Goal: Transaction & Acquisition: Book appointment/travel/reservation

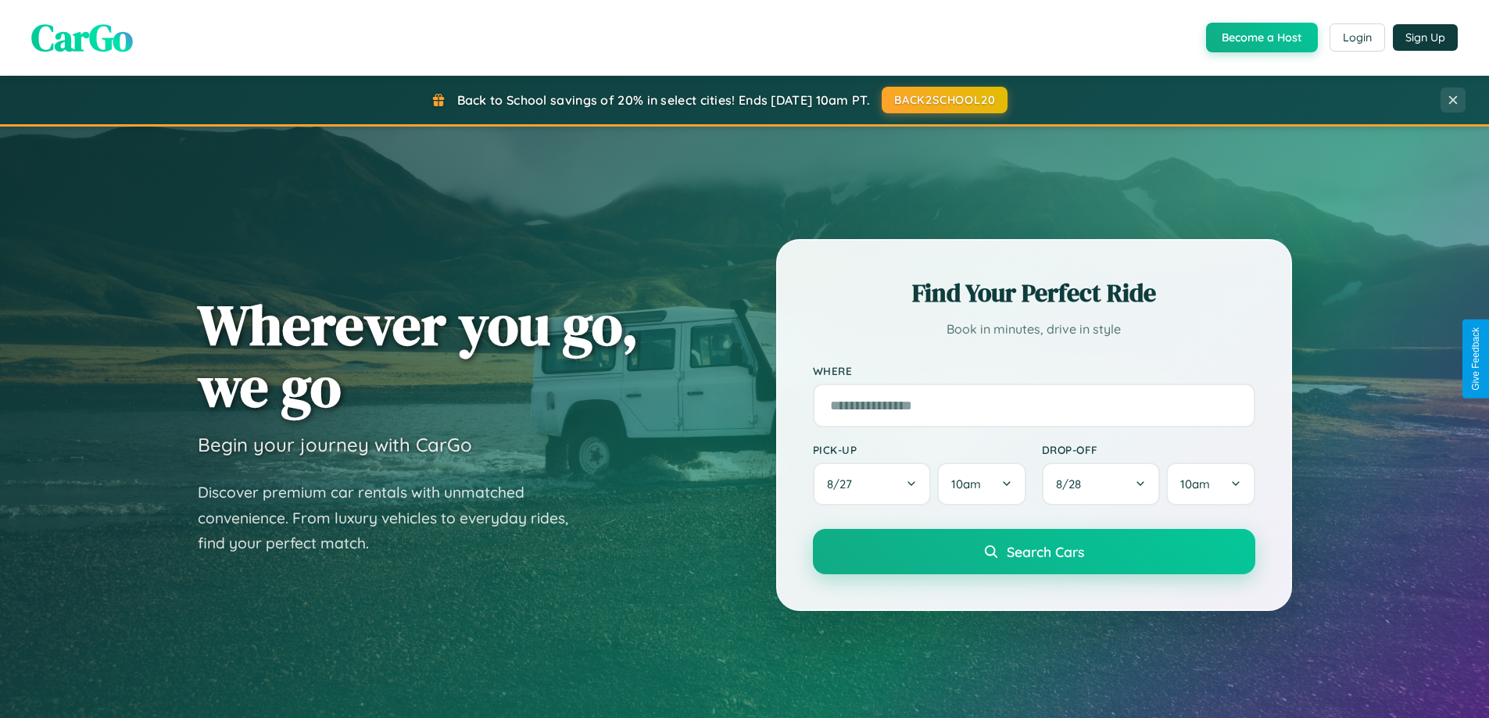
scroll to position [3008, 0]
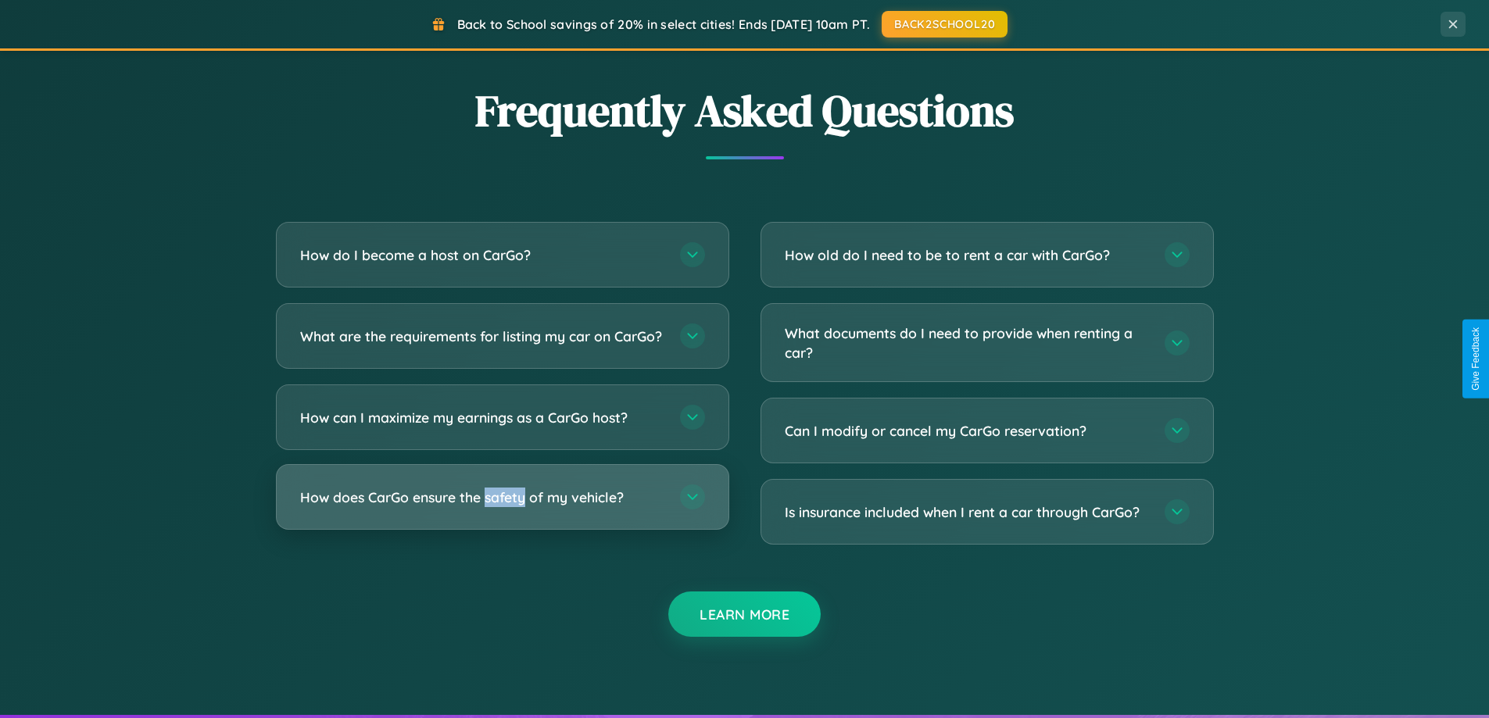
click at [502, 507] on h3 "How does CarGo ensure the safety of my vehicle?" at bounding box center [482, 498] width 364 height 20
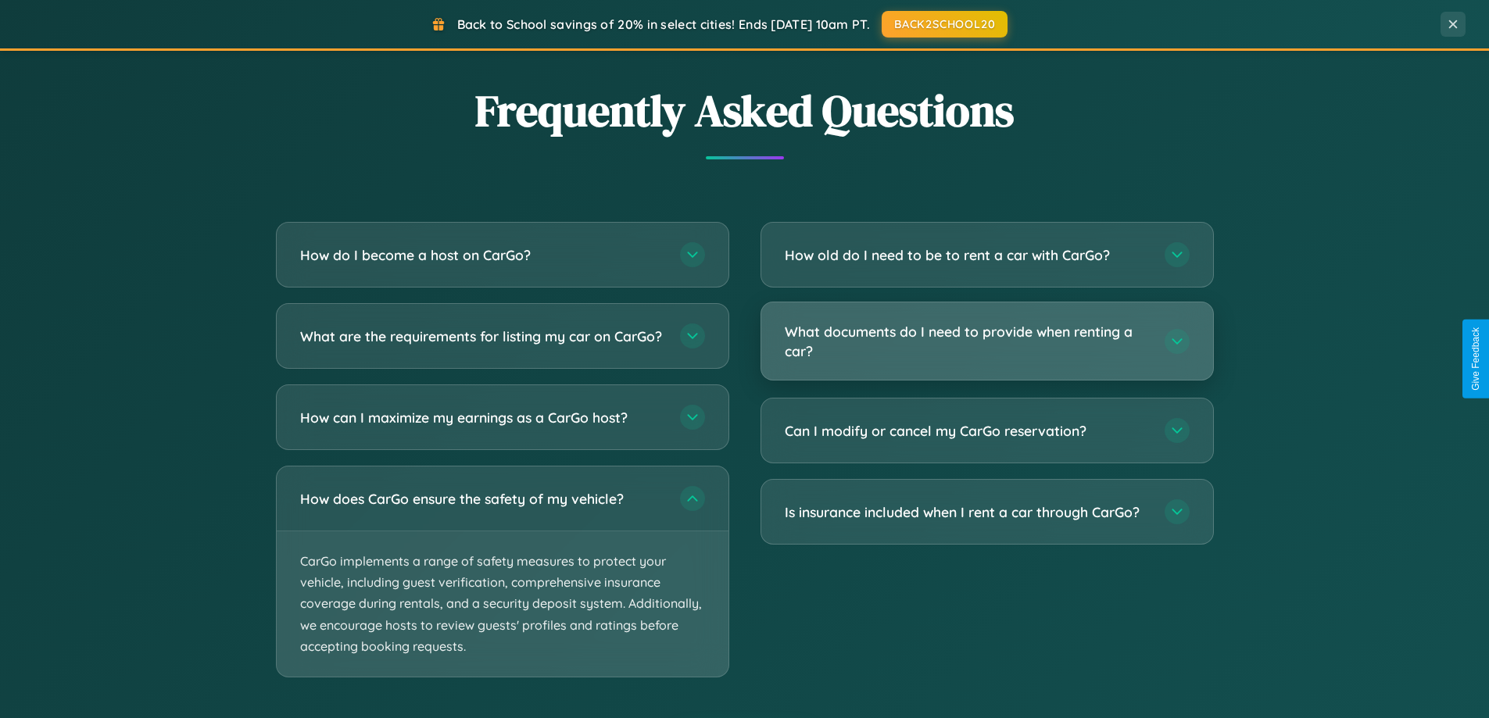
click at [986, 342] on h3 "What documents do I need to provide when renting a car?" at bounding box center [967, 341] width 364 height 38
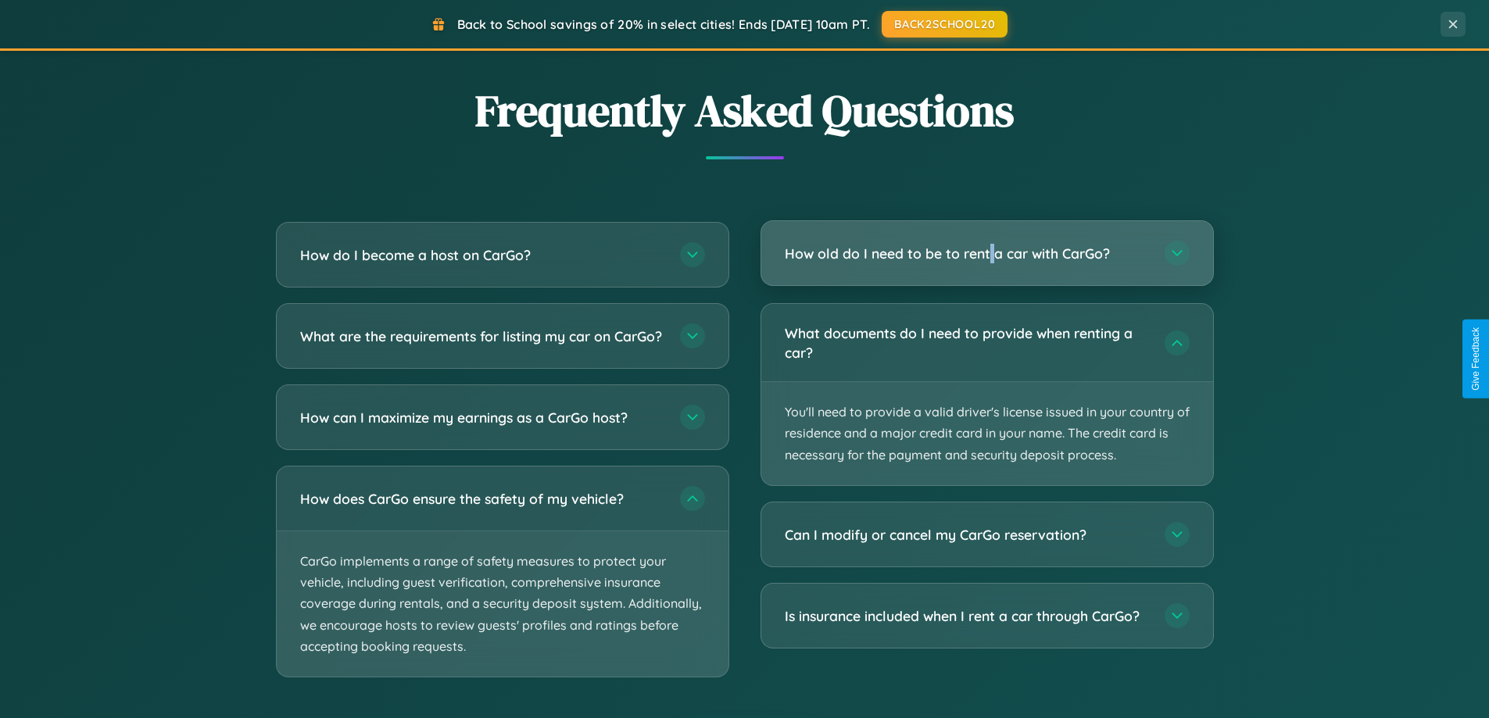
click at [986, 253] on h3 "How old do I need to be to rent a car with CarGo?" at bounding box center [967, 254] width 364 height 20
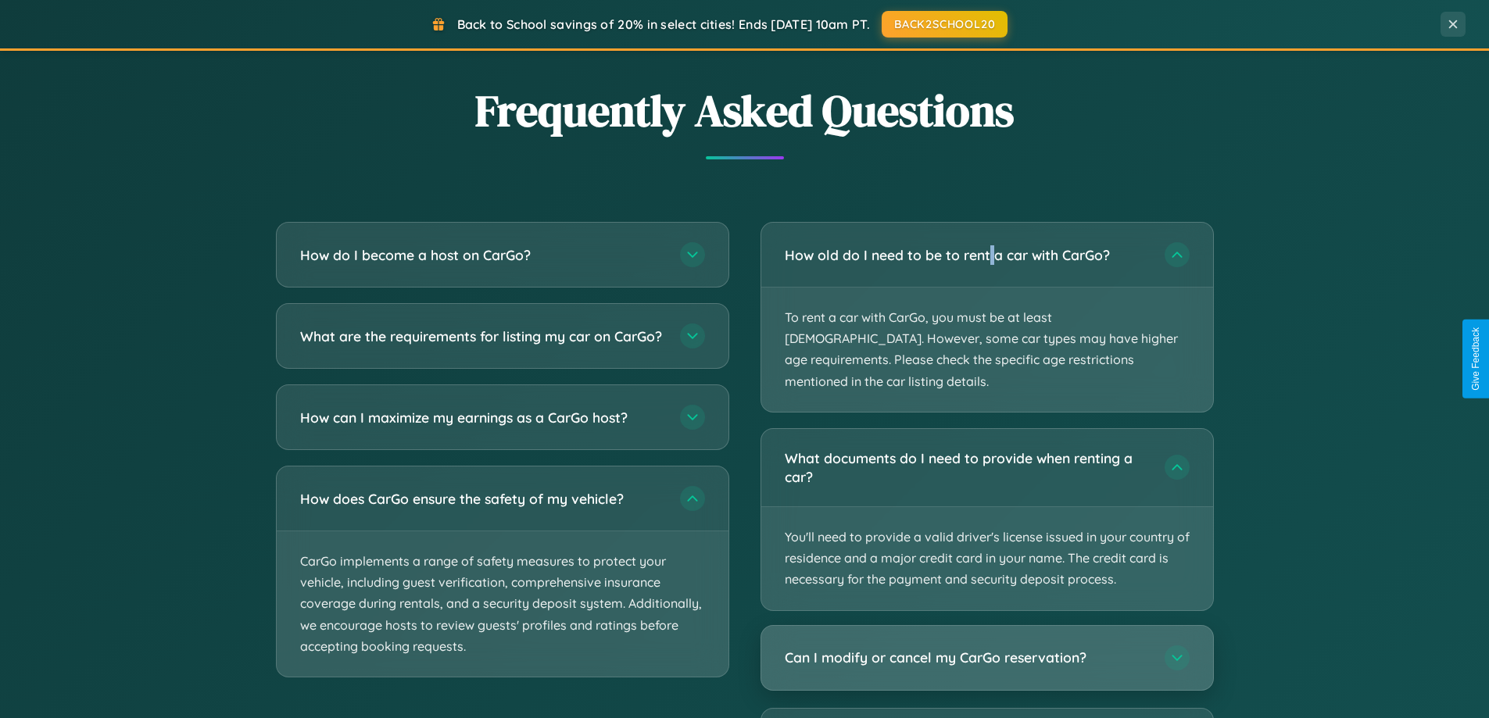
click at [986, 648] on h3 "Can I modify or cancel my CarGo reservation?" at bounding box center [967, 658] width 364 height 20
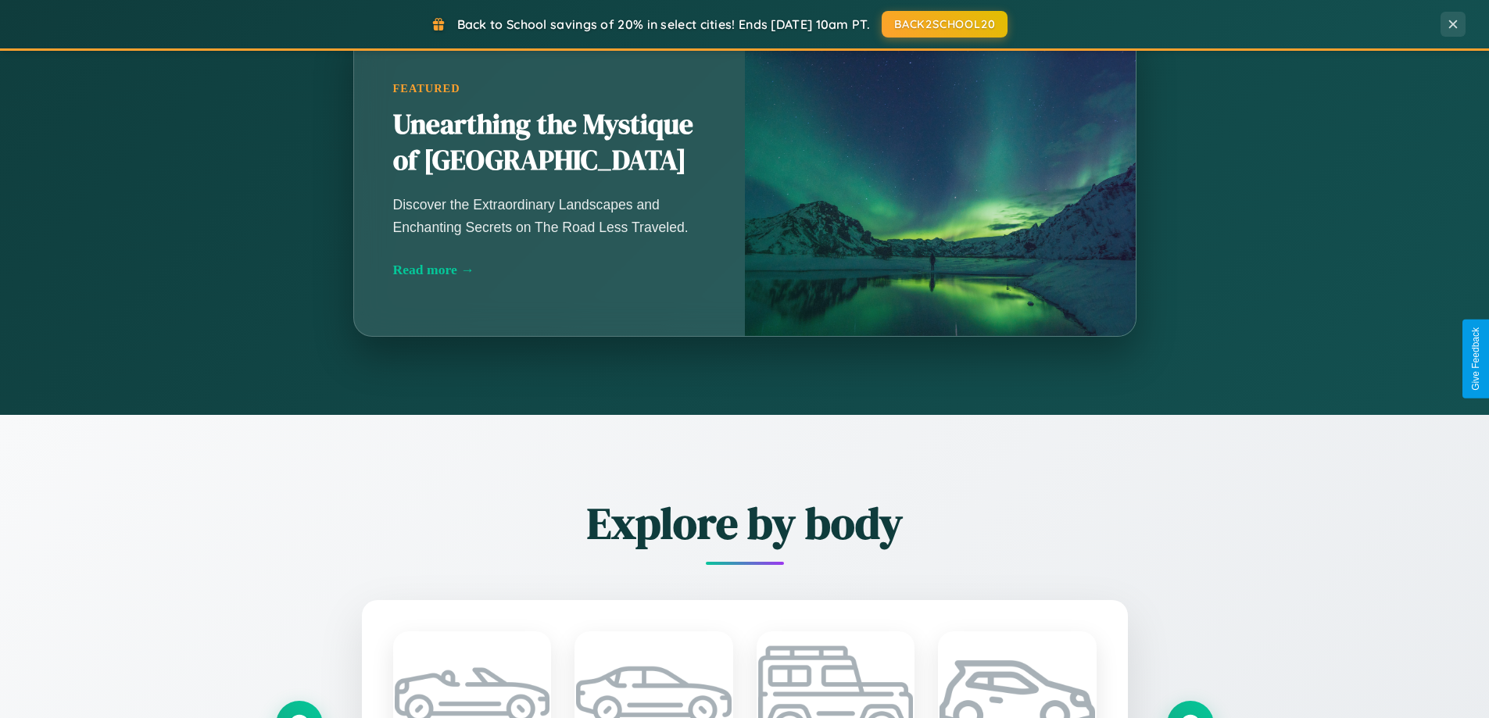
scroll to position [46, 0]
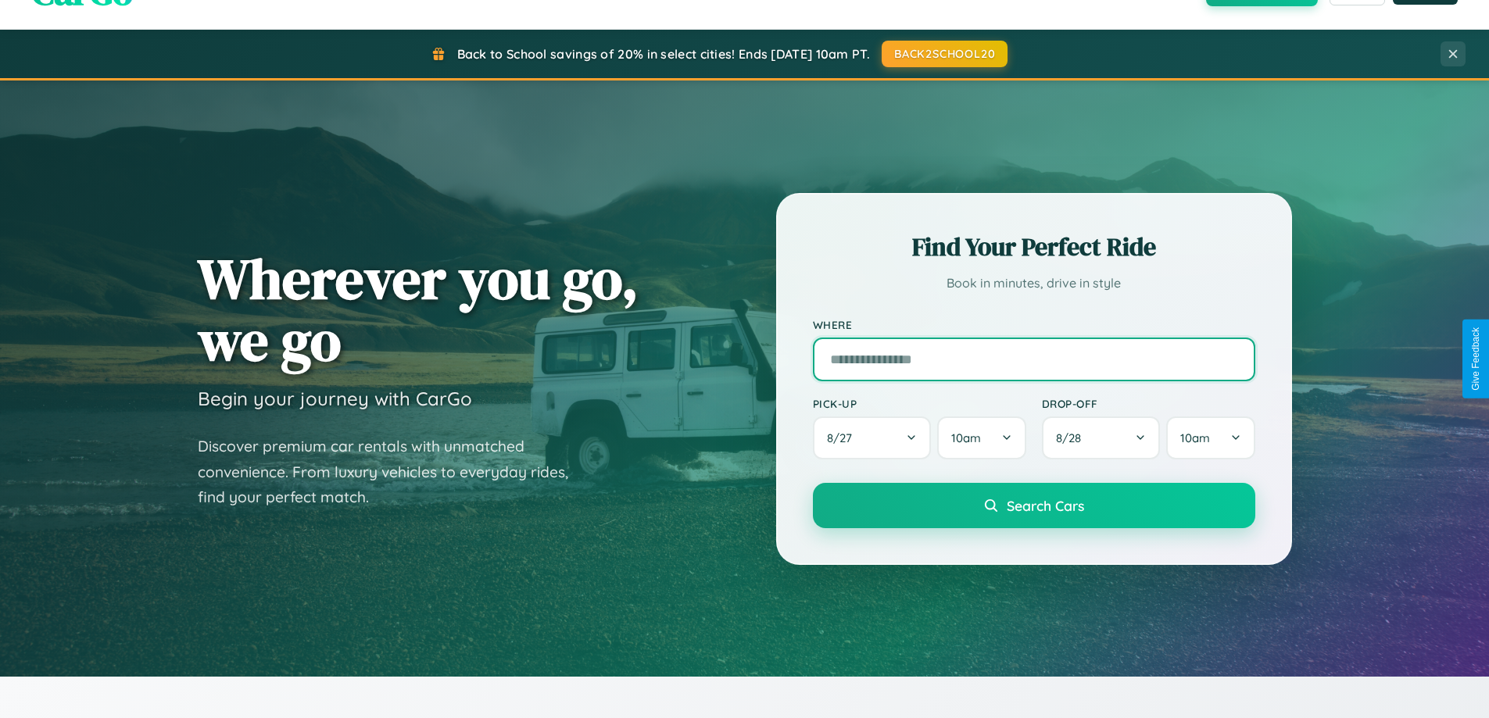
click at [1033, 359] on input "text" at bounding box center [1034, 360] width 442 height 44
type input "*********"
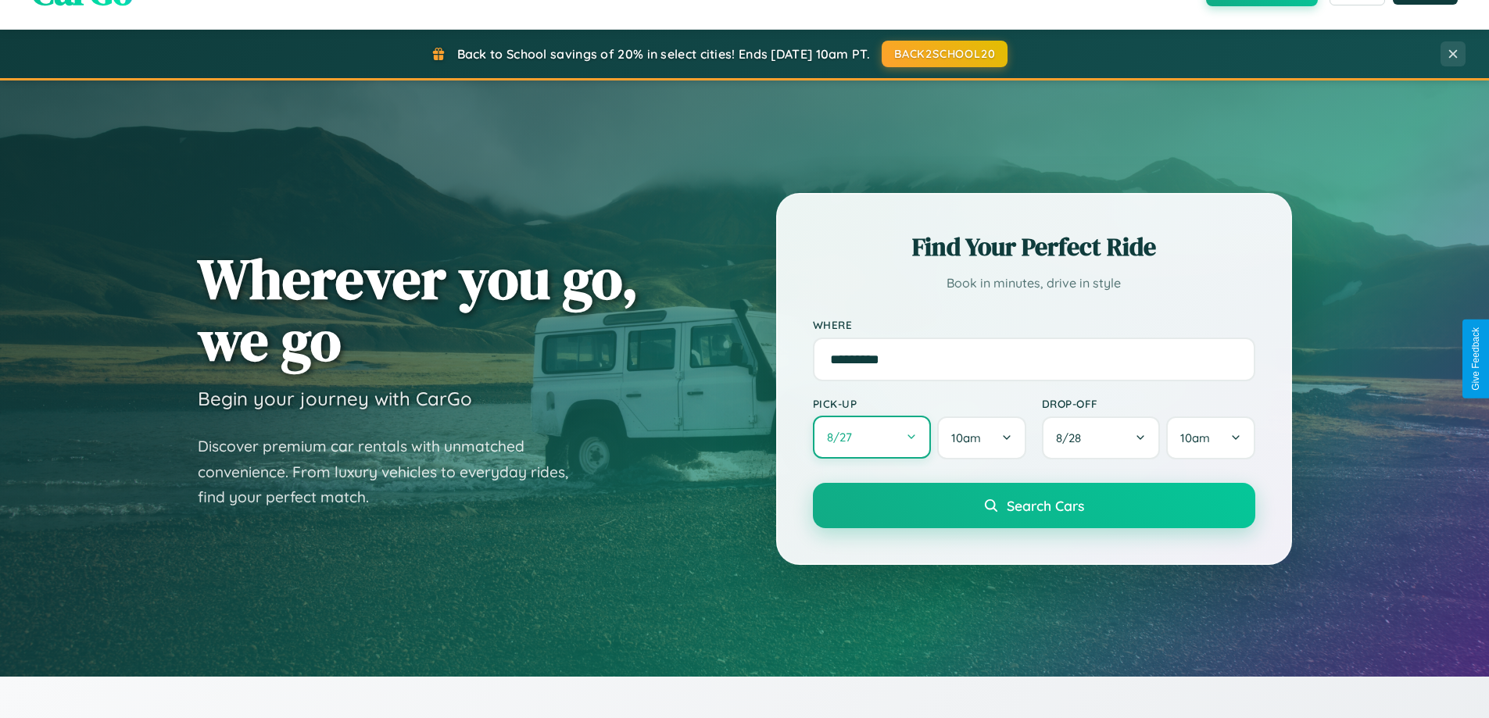
click at [871, 438] on button "8 / 27" at bounding box center [872, 437] width 119 height 43
select select "*"
select select "****"
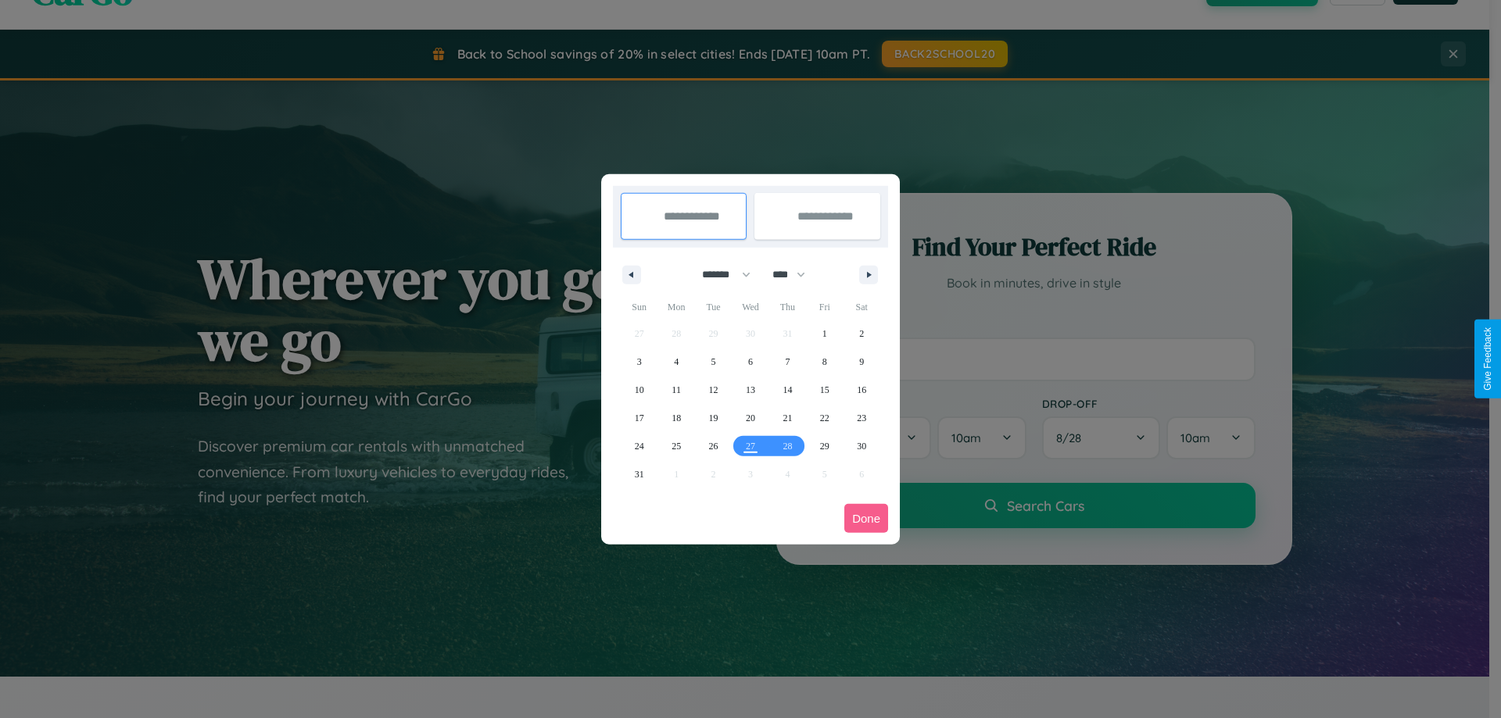
drag, startPoint x: 719, startPoint y: 274, endPoint x: 750, endPoint y: 313, distance: 50.0
click at [719, 274] on select "******* ******** ***** ***** *** **** **** ****** ********* ******* ******** **…" at bounding box center [723, 275] width 66 height 26
select select "*"
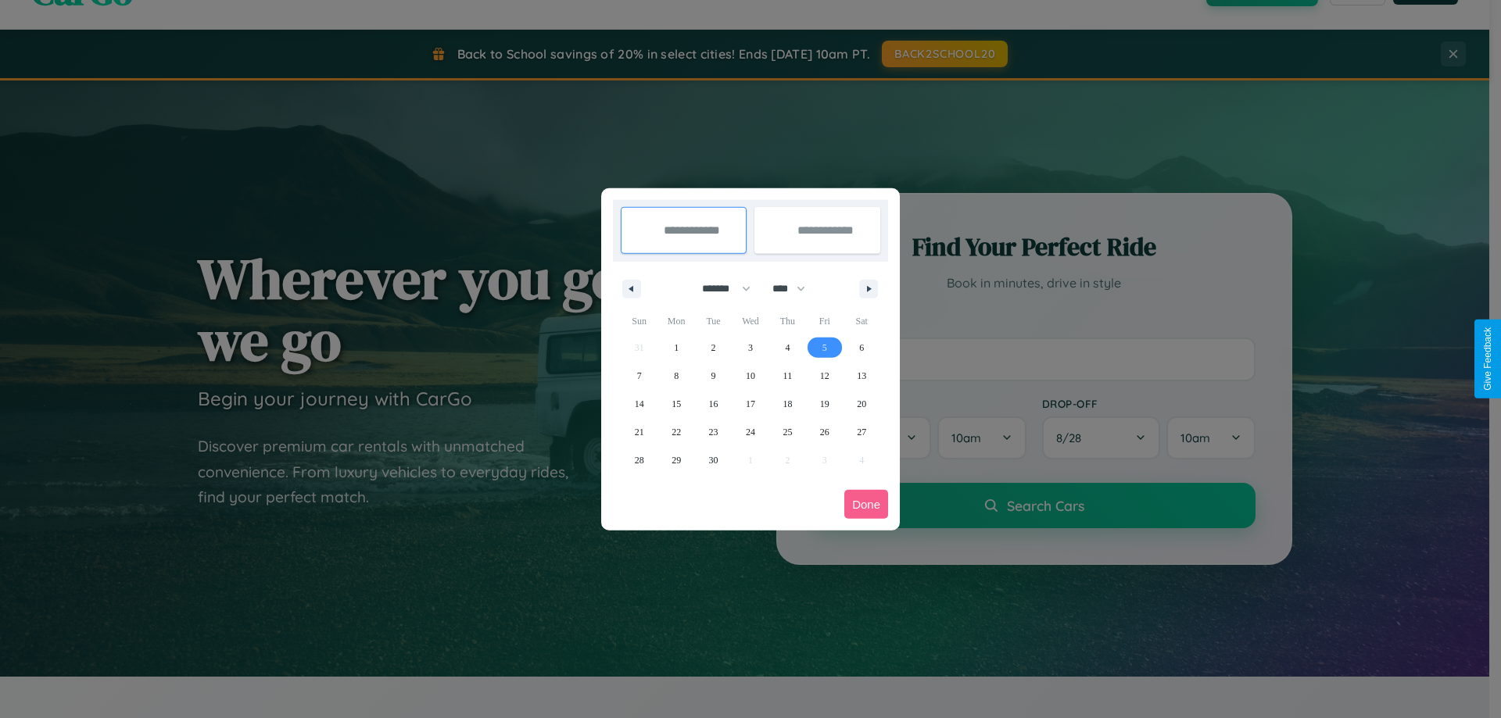
click at [824, 347] on span "5" at bounding box center [824, 348] width 5 height 28
type input "**********"
click at [639, 375] on span "7" at bounding box center [639, 376] width 5 height 28
type input "**********"
click at [866, 504] on button "Done" at bounding box center [866, 504] width 44 height 29
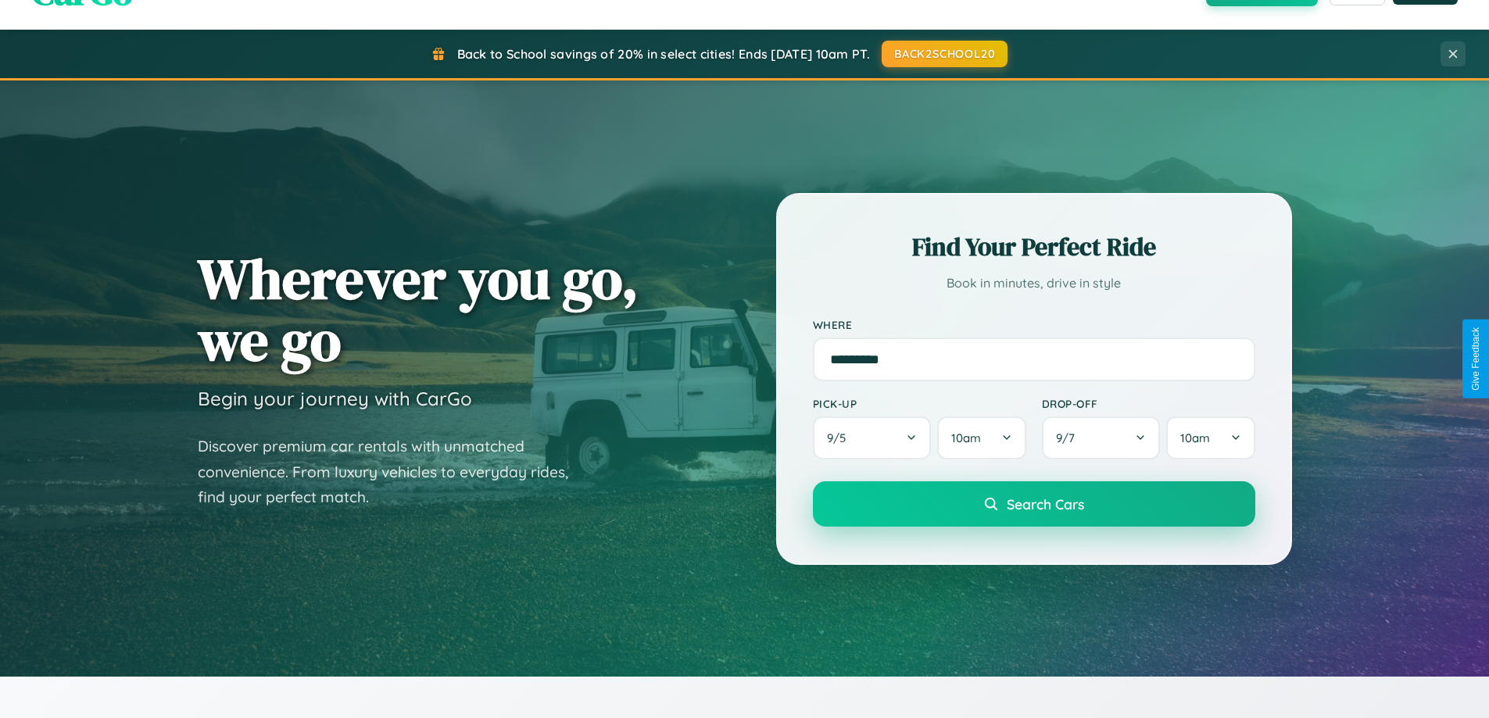
click at [1033, 504] on span "Search Cars" at bounding box center [1045, 504] width 77 height 17
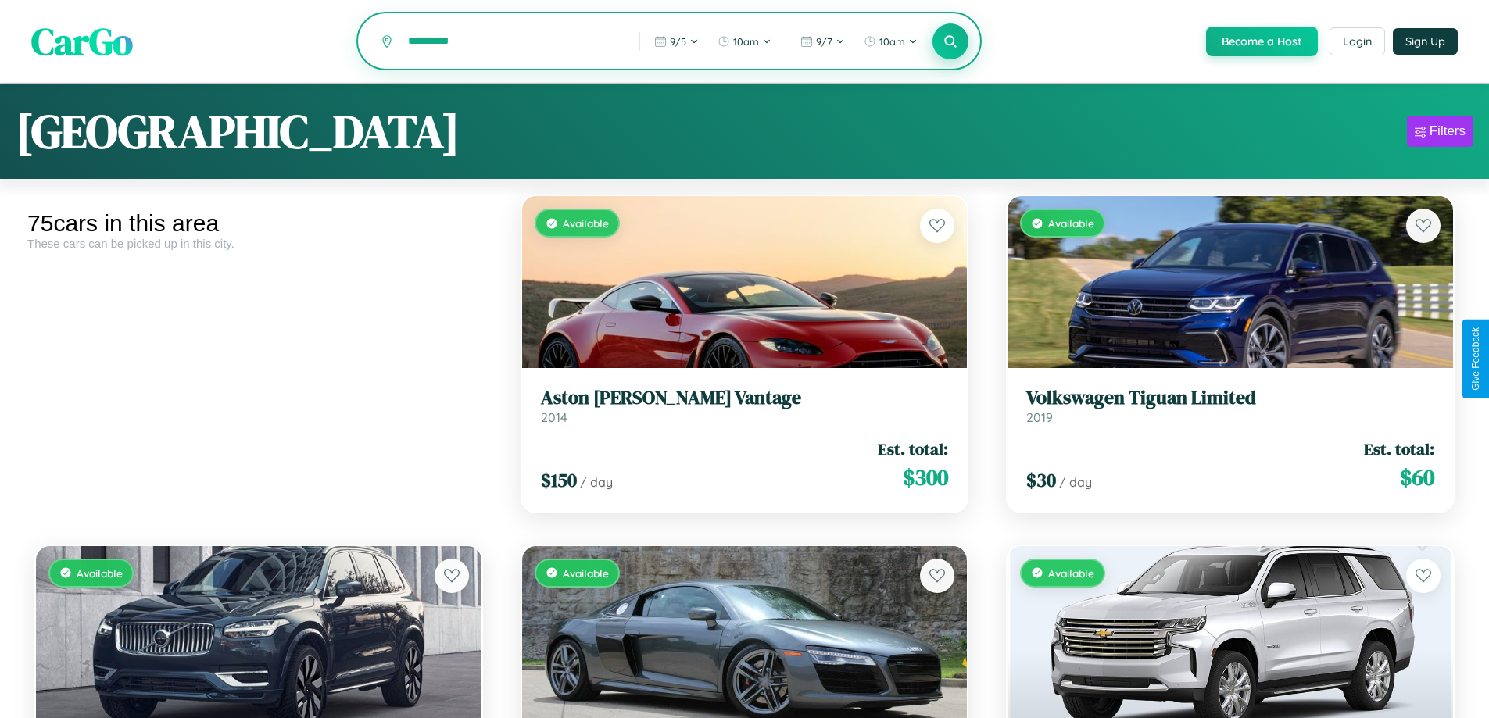
type input "*********"
click at [950, 42] on icon at bounding box center [950, 41] width 15 height 15
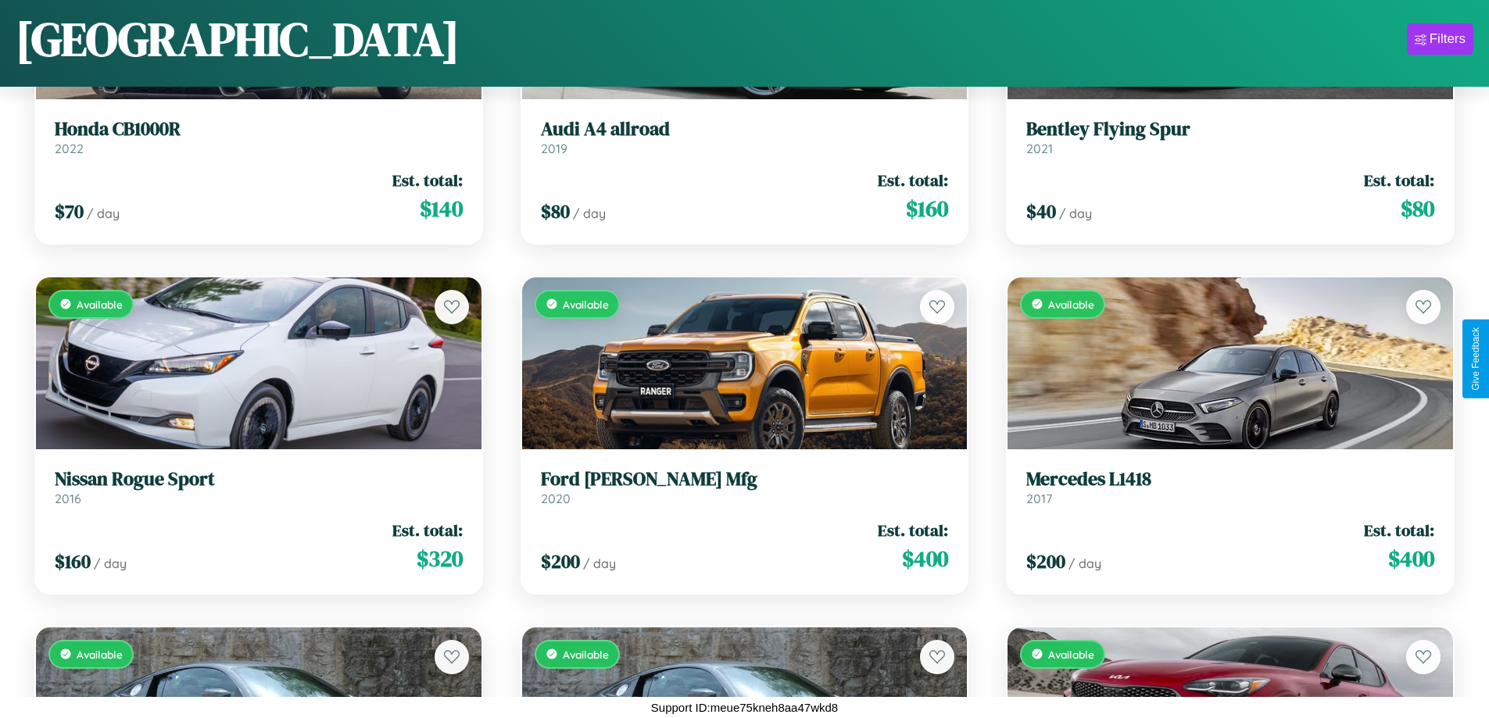
scroll to position [1970, 0]
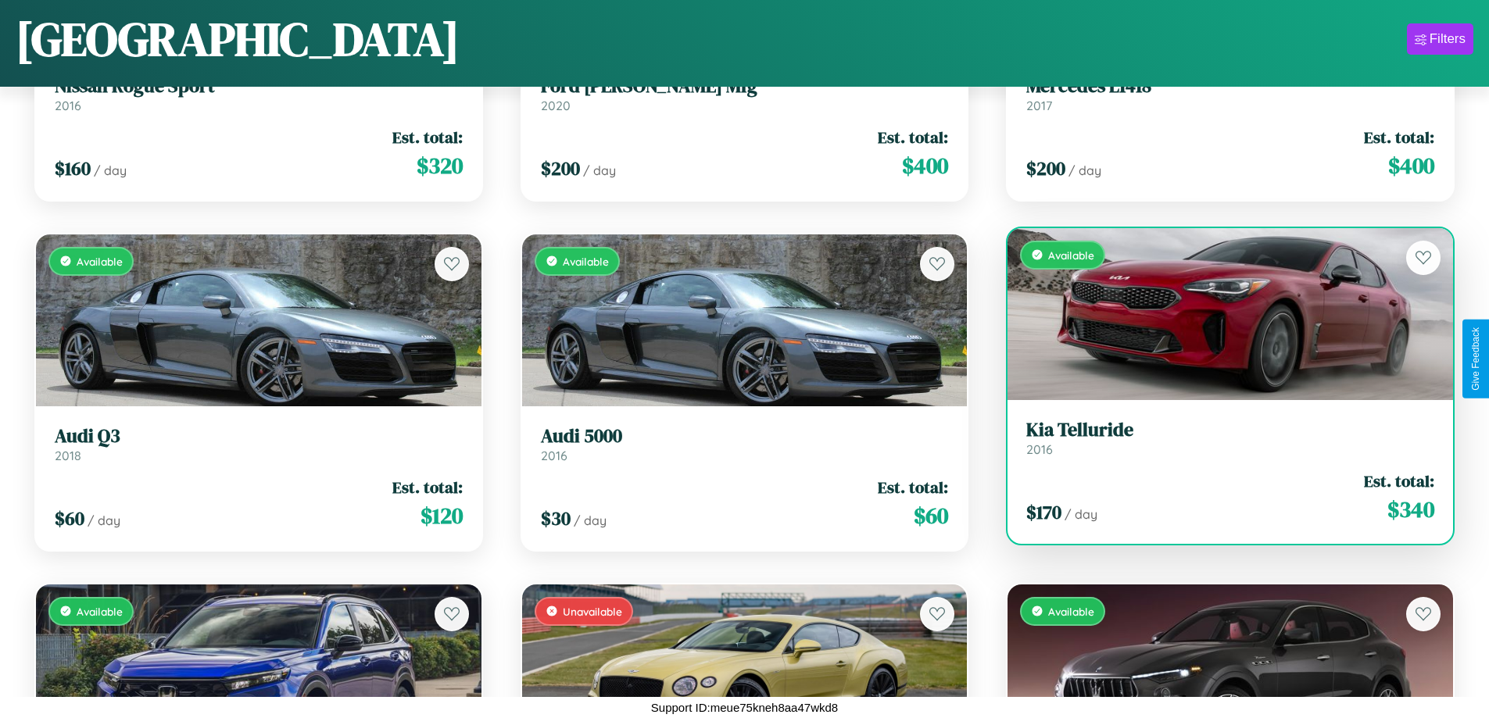
click at [1220, 500] on div "$ 170 / day Est. total: $ 340" at bounding box center [1230, 497] width 408 height 55
click at [1220, 497] on div "$ 170 / day Est. total: $ 340" at bounding box center [1230, 497] width 408 height 55
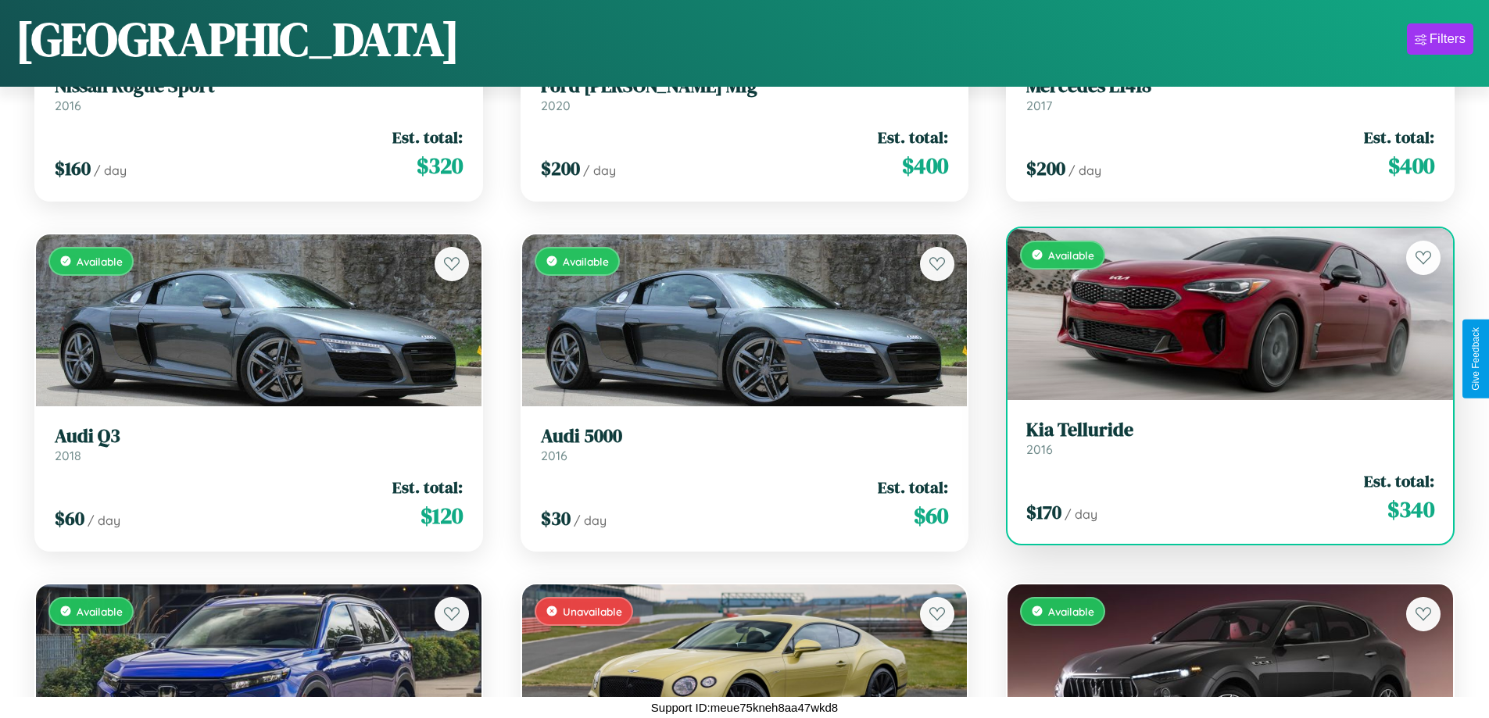
click at [1220, 497] on div "$ 170 / day Est. total: $ 340" at bounding box center [1230, 497] width 408 height 55
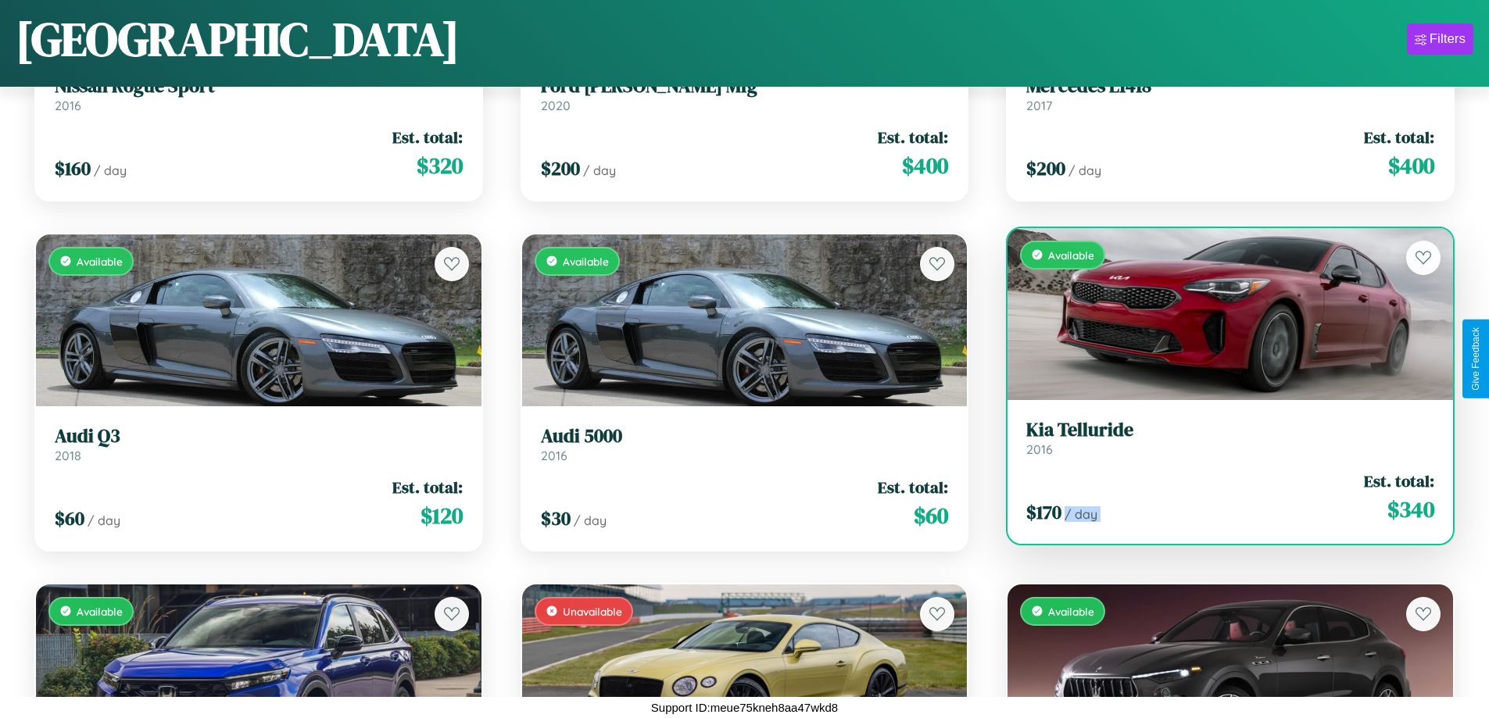
click at [1220, 497] on div "$ 170 / day Est. total: $ 340" at bounding box center [1230, 497] width 408 height 55
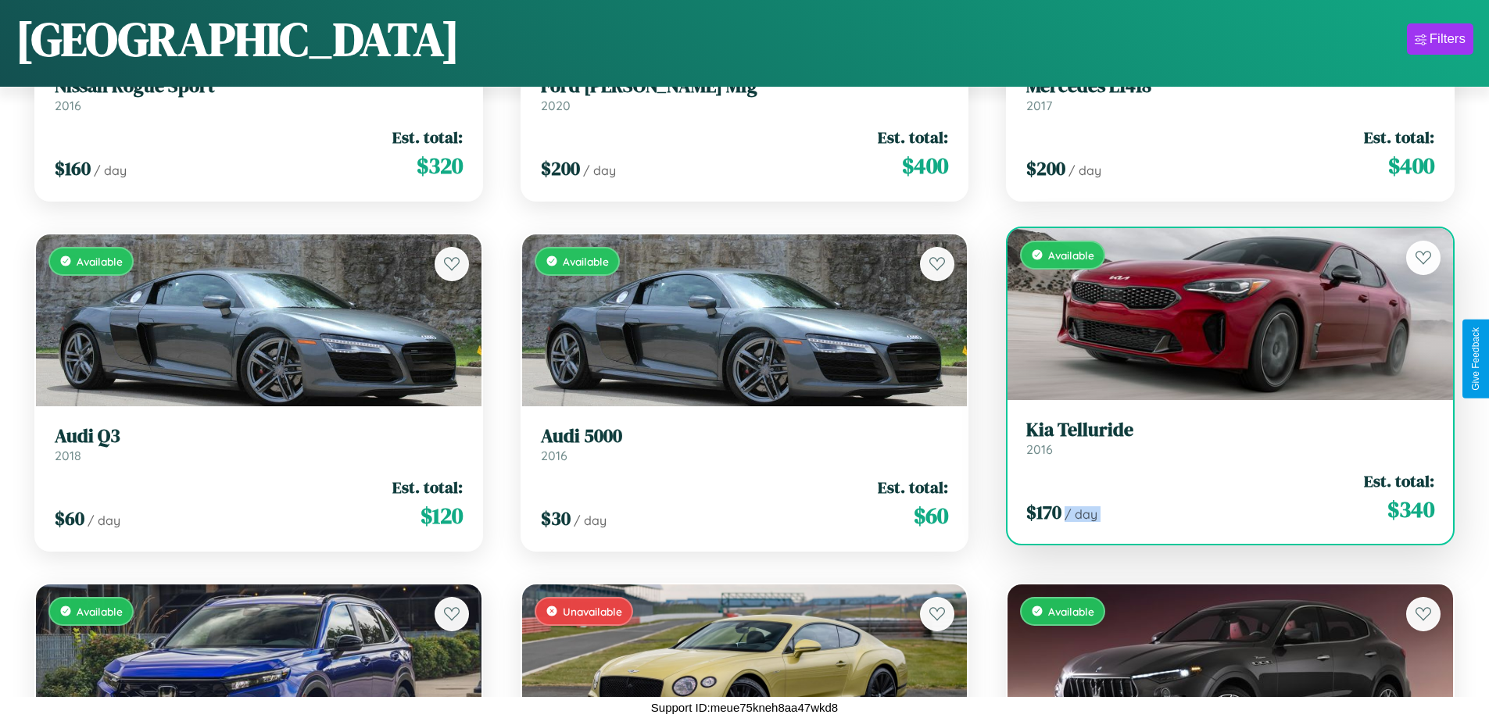
click at [1220, 497] on div "$ 170 / day Est. total: $ 340" at bounding box center [1230, 497] width 408 height 55
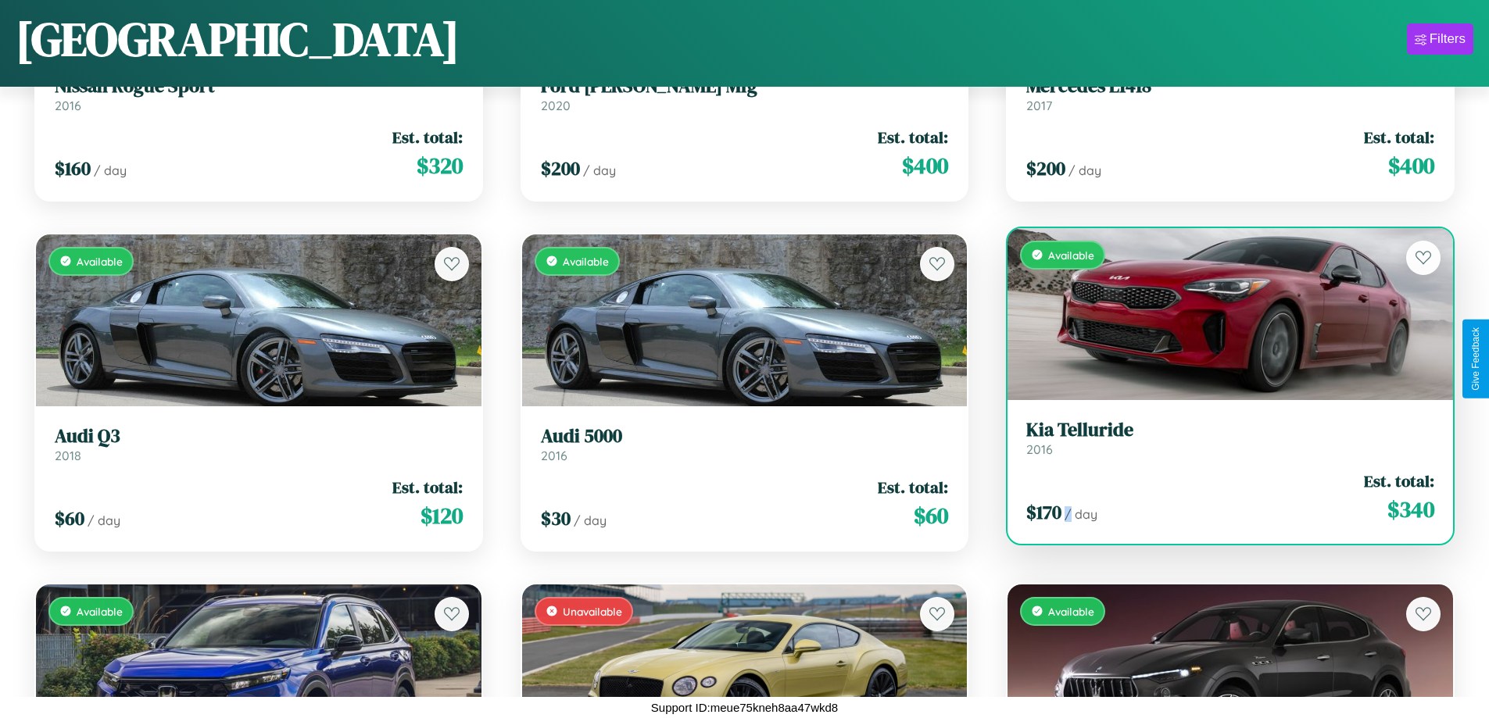
click at [1220, 497] on div "$ 170 / day Est. total: $ 340" at bounding box center [1230, 497] width 408 height 55
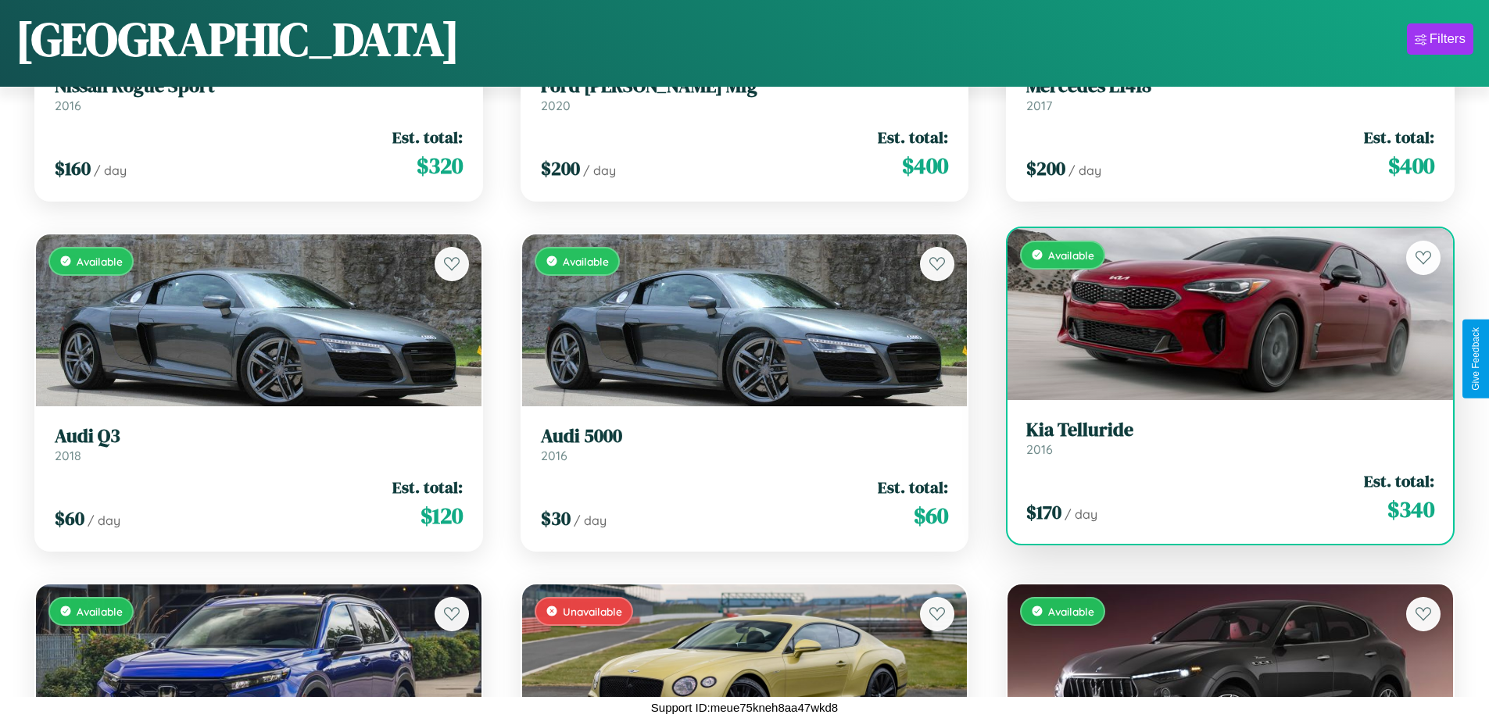
click at [1220, 438] on h3 "Kia Telluride" at bounding box center [1230, 430] width 408 height 23
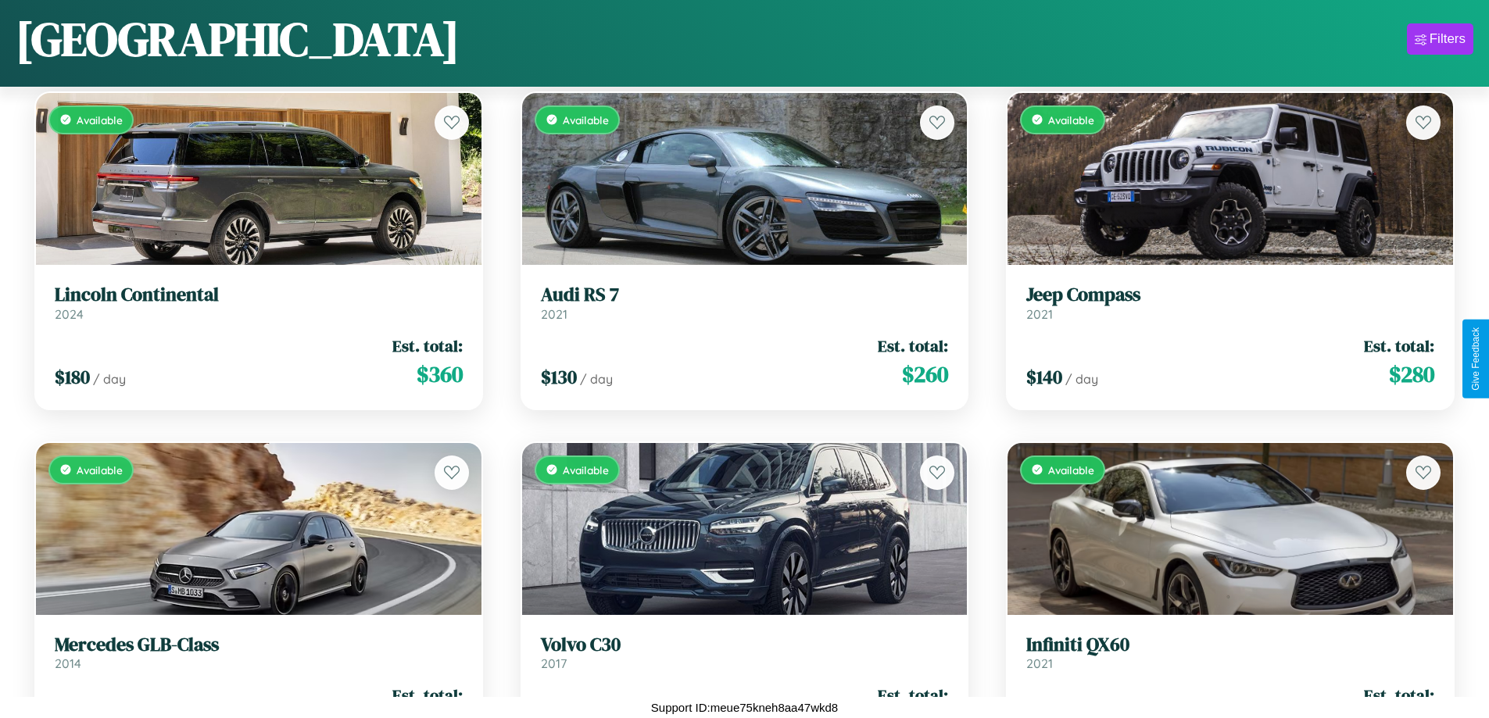
scroll to position [6519, 0]
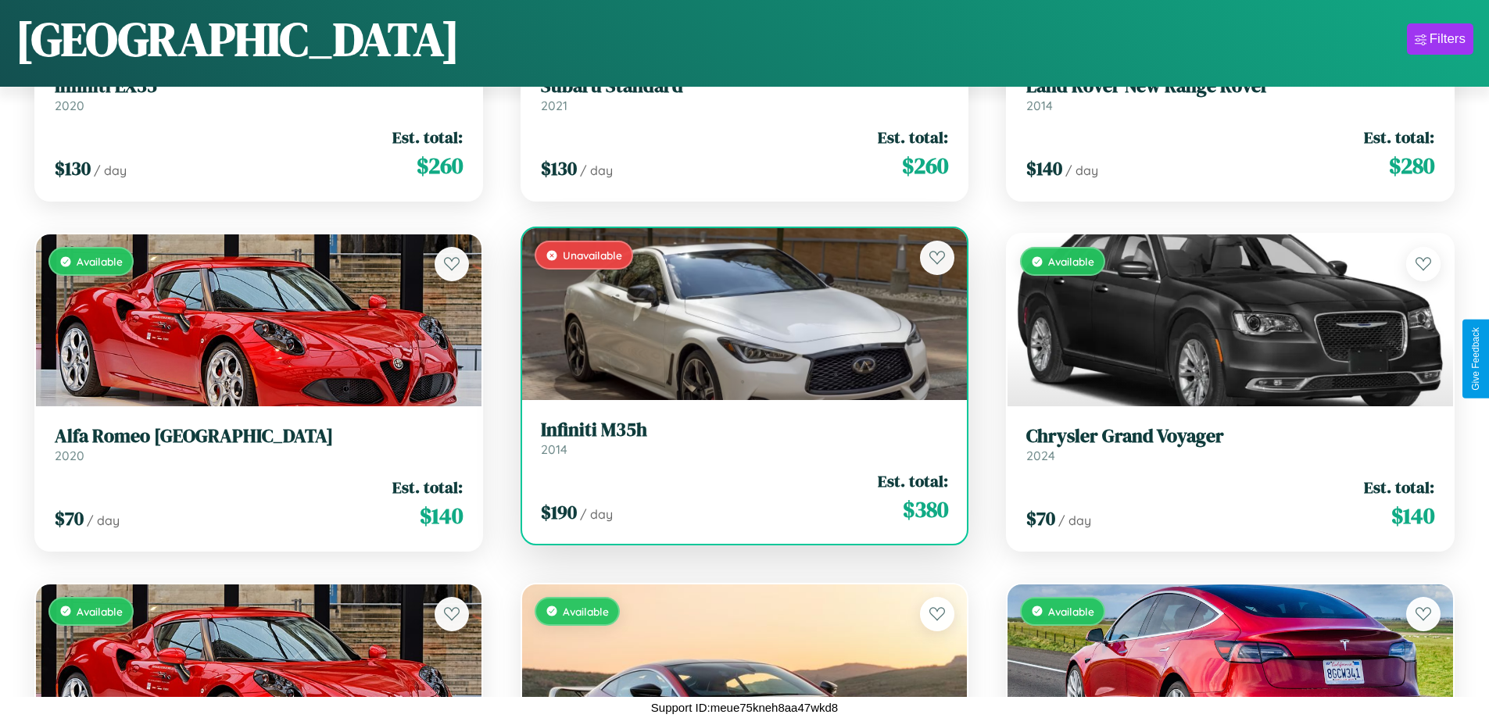
click at [738, 438] on h3 "Infiniti M35h" at bounding box center [745, 430] width 408 height 23
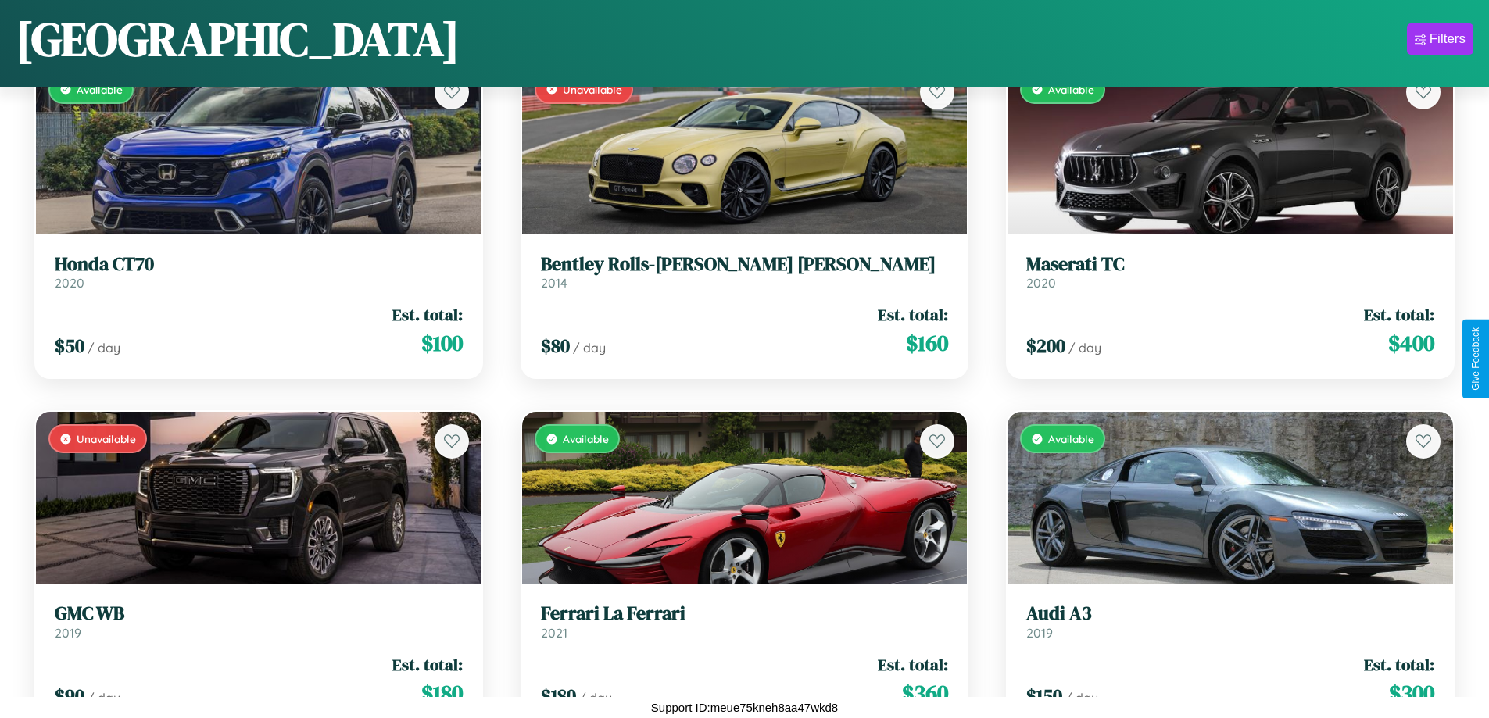
scroll to position [2320, 0]
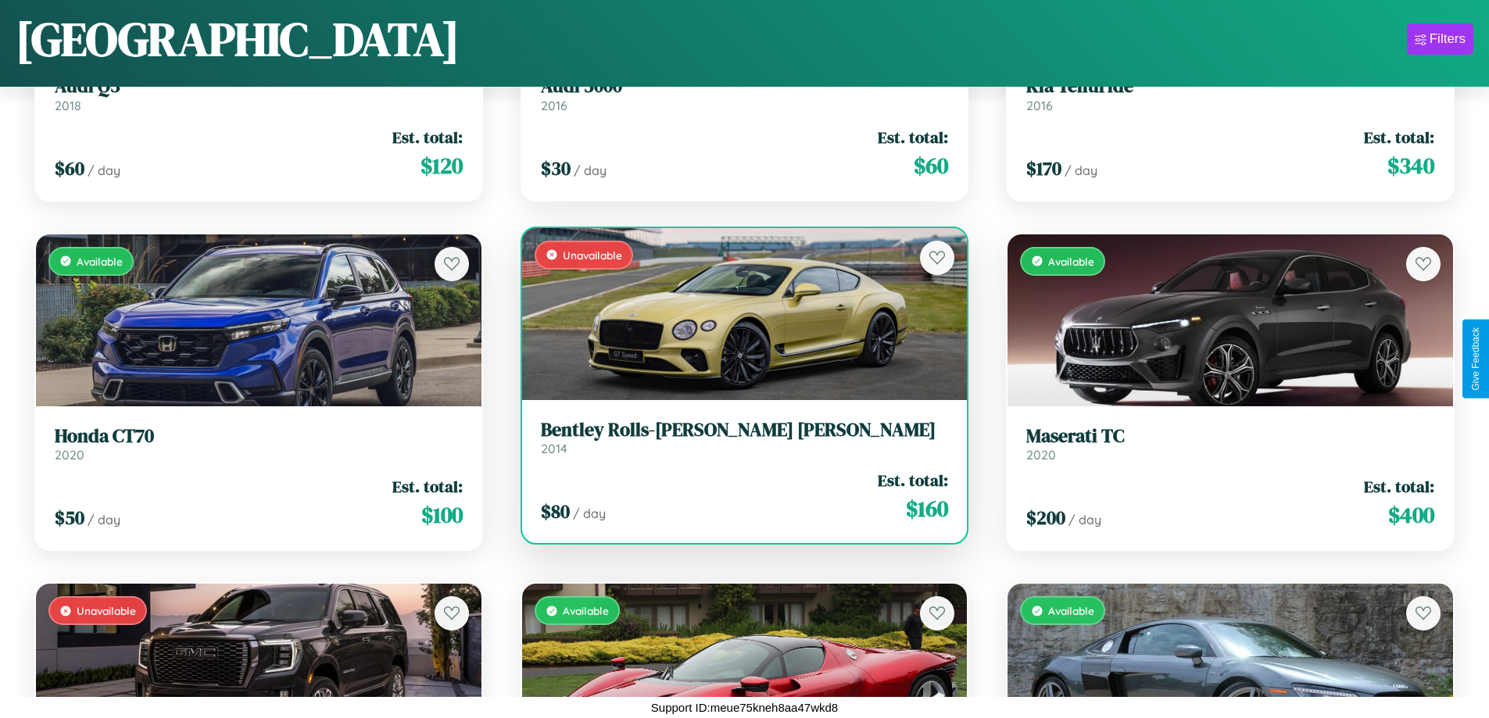
click at [738, 437] on h3 "Bentley Rolls-Royce Park Ward" at bounding box center [745, 430] width 408 height 23
